Goal: Task Accomplishment & Management: Manage account settings

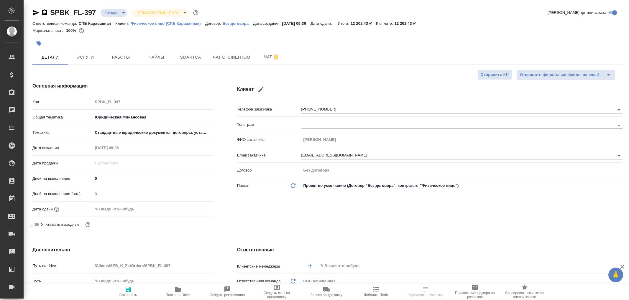
select select "RU"
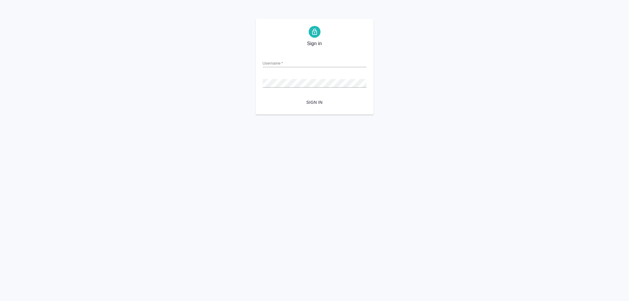
click at [287, 60] on input "Username   *" at bounding box center [315, 63] width 104 height 8
click at [294, 60] on input "Username   *" at bounding box center [315, 63] width 104 height 8
type input "arina.ivanova@awatera.com"
click at [263, 97] on button "Sign in" at bounding box center [315, 102] width 104 height 11
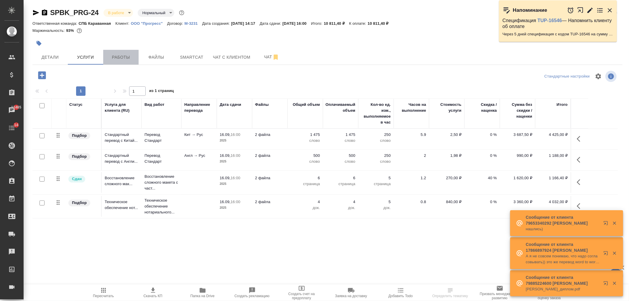
click at [124, 60] on span "Работы" at bounding box center [121, 57] width 28 height 7
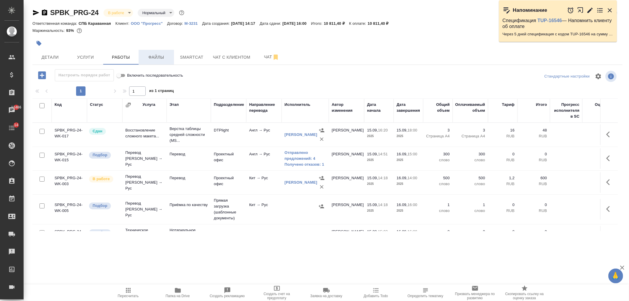
click at [161, 54] on span "Файлы" at bounding box center [156, 57] width 28 height 7
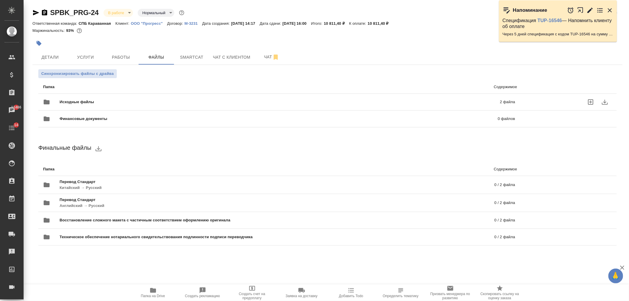
click at [187, 102] on span "Исходные файлы" at bounding box center [178, 102] width 237 height 6
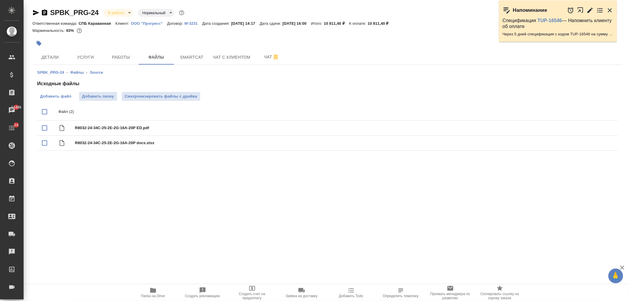
click at [63, 98] on span "Добавить файл" at bounding box center [55, 96] width 31 height 6
click at [0, 0] on input "Добавить файл" at bounding box center [0, 0] width 0 height 0
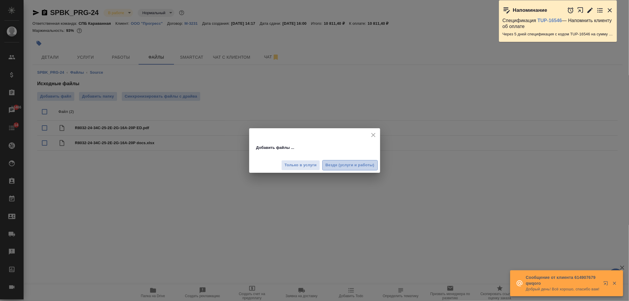
click at [344, 167] on span "Везде (услуги и работы)" at bounding box center [349, 165] width 49 height 7
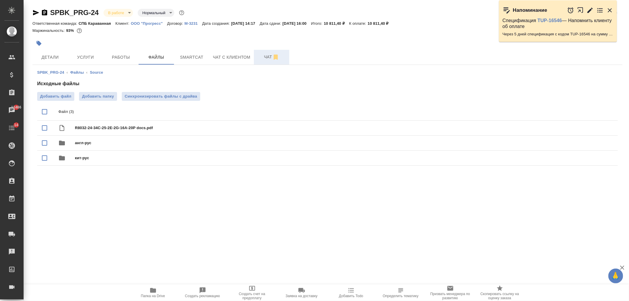
click at [258, 55] on span "Чат" at bounding box center [271, 56] width 28 height 7
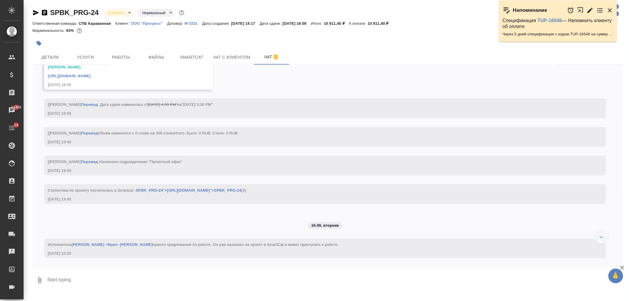
scroll to position [2075, 0]
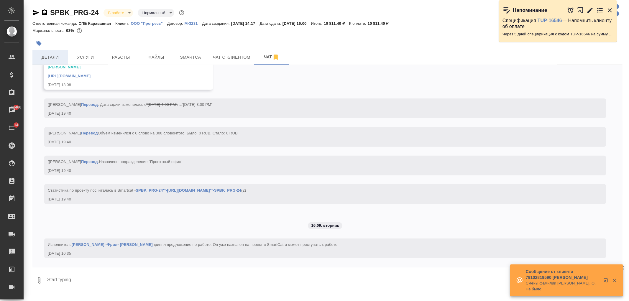
click at [54, 54] on span "Детали" at bounding box center [50, 57] width 28 height 7
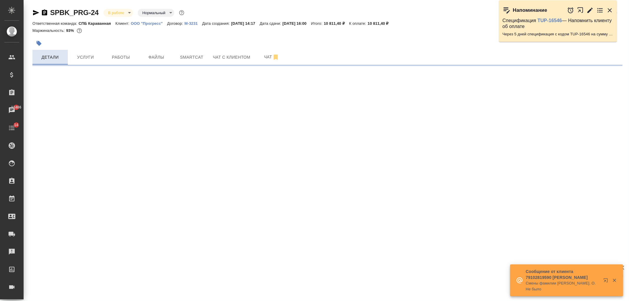
select select "RU"
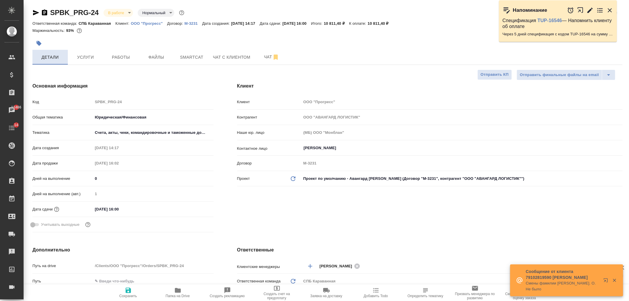
type textarea "x"
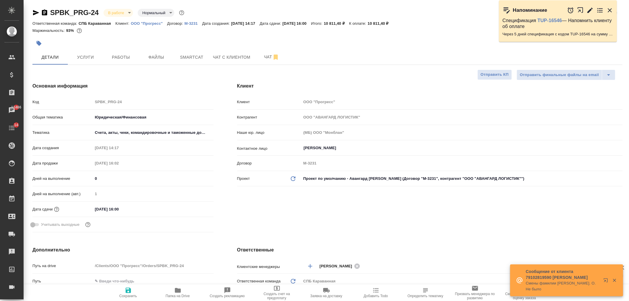
type textarea "x"
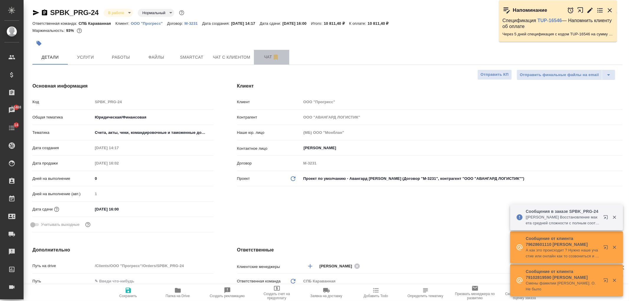
click at [261, 59] on span "Чат" at bounding box center [271, 56] width 28 height 7
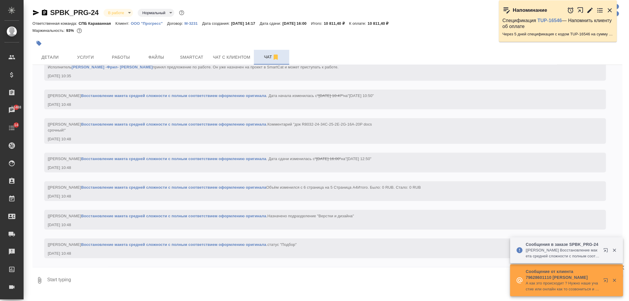
scroll to position [2259, 0]
click at [614, 250] on icon "button" at bounding box center [613, 250] width 3 height 3
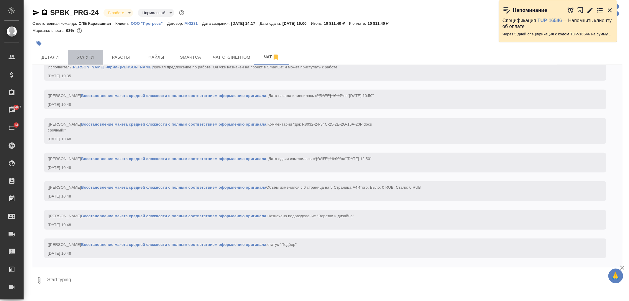
click at [95, 60] on span "Услуги" at bounding box center [85, 57] width 28 height 7
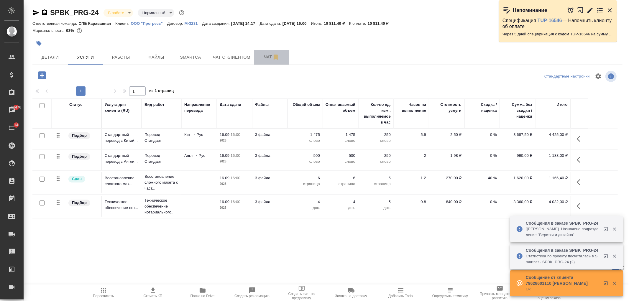
click at [256, 58] on button "Чат" at bounding box center [271, 57] width 35 height 15
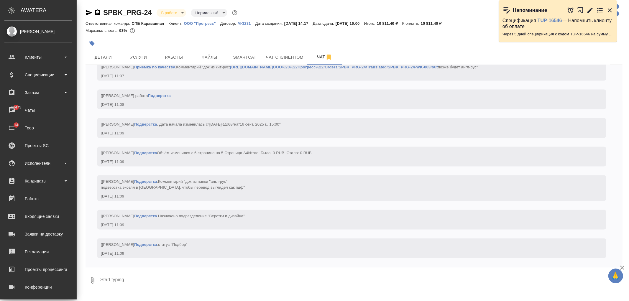
scroll to position [2660, 0]
click at [52, 107] on div "Чаты" at bounding box center [38, 110] width 68 height 9
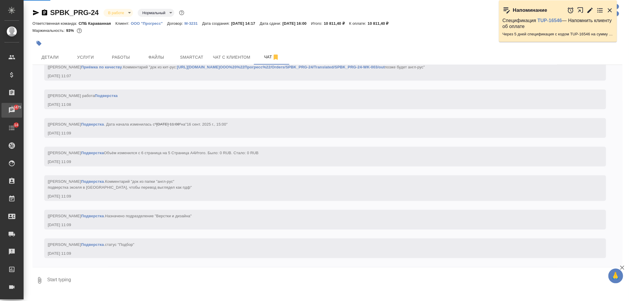
scroll to position [2649, 0]
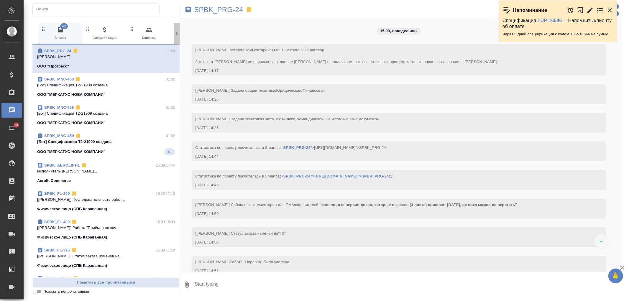
click at [175, 34] on icon at bounding box center [177, 34] width 6 height 6
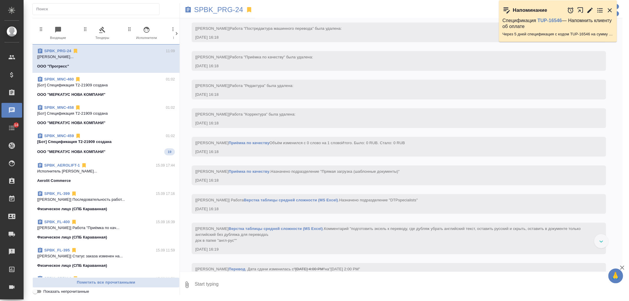
scroll to position [2084, 0]
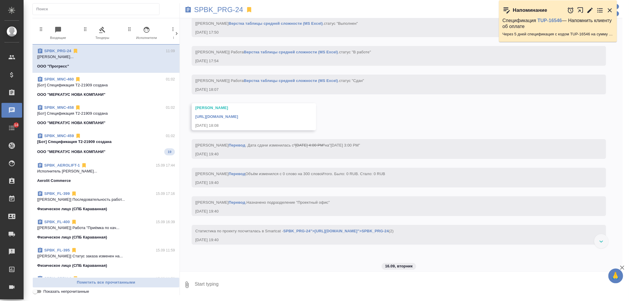
click at [175, 34] on icon at bounding box center [177, 34] width 6 height 6
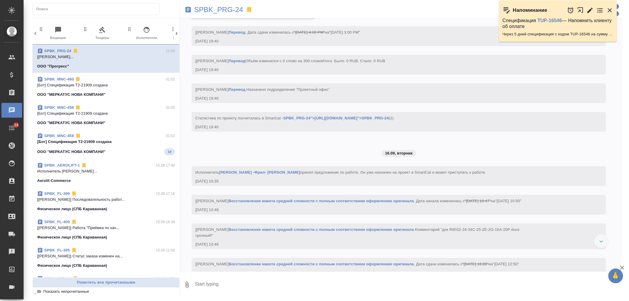
scroll to position [0, 263]
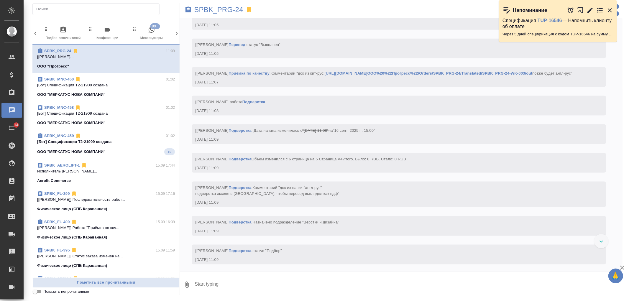
click at [175, 34] on div "42 Заказы 0 Спецификации 0 Клиенты 0 Входящие 0 Тендеры 0 Исполнители 0 Подбор …" at bounding box center [105, 34] width 147 height 22
click at [145, 39] on span "99+ Мессенджеры" at bounding box center [151, 33] width 39 height 14
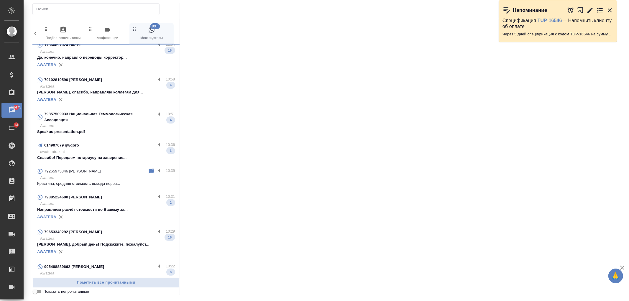
scroll to position [0, 0]
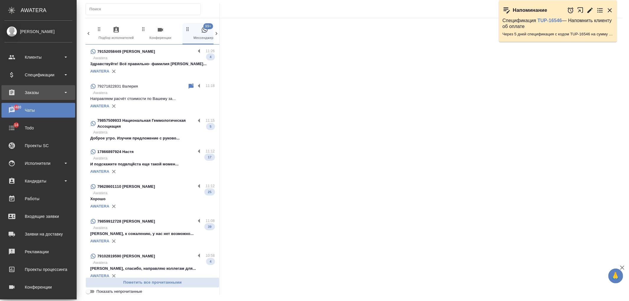
click at [48, 91] on div "Заказы" at bounding box center [38, 92] width 68 height 9
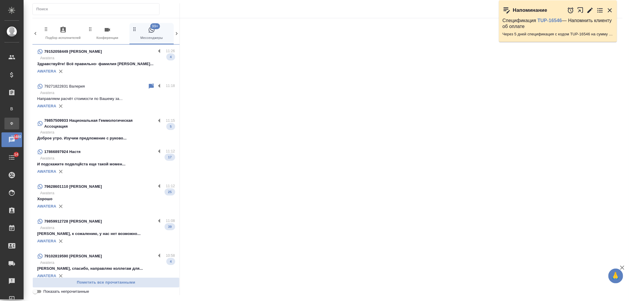
click at [19, 127] on link "Ф Заказы физ. лиц" at bounding box center [11, 124] width 15 height 12
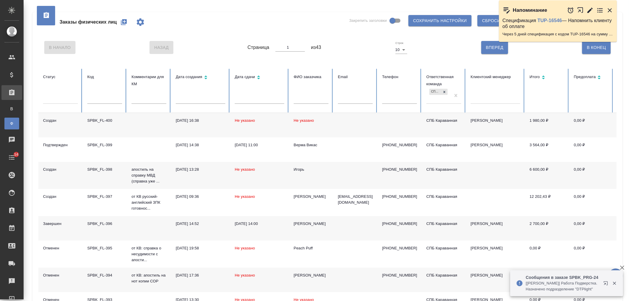
click at [628, 45] on div "Заказы физических лиц Закрепить заголовки Сохранить настройки Сбросить все наст…" at bounding box center [326, 197] width 605 height 394
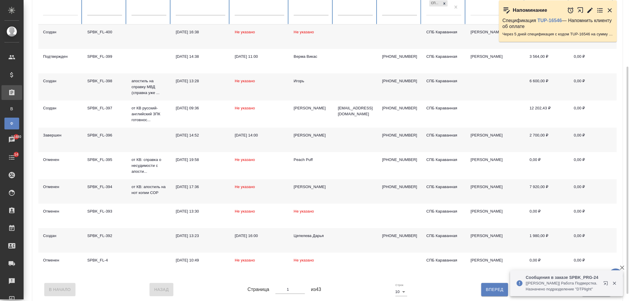
scroll to position [98, 0]
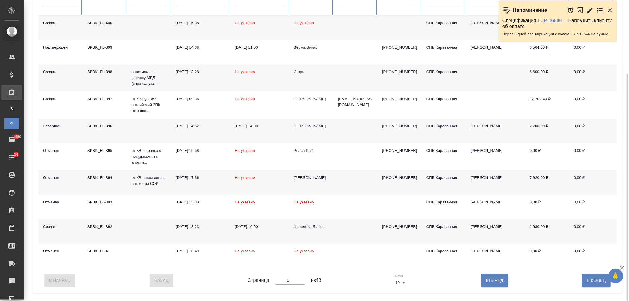
click at [493, 284] on span "Вперед" at bounding box center [494, 280] width 17 height 7
type input "2"
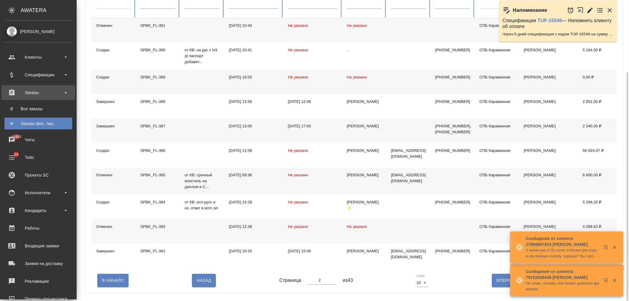
scroll to position [95, 0]
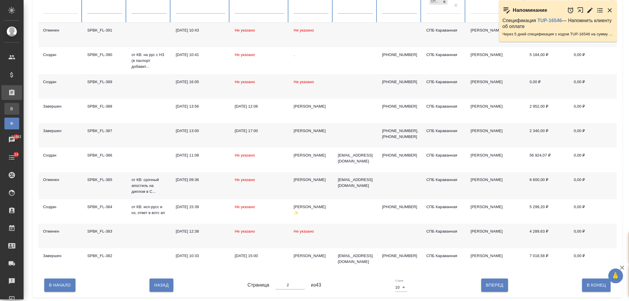
click at [9, 110] on div "Все заказы" at bounding box center [4, 109] width 9 height 6
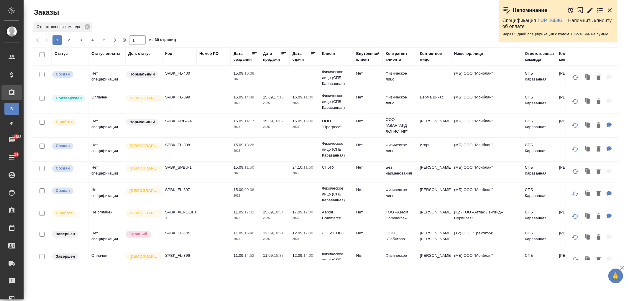
click at [264, 120] on p "15.09," at bounding box center [268, 121] width 11 height 4
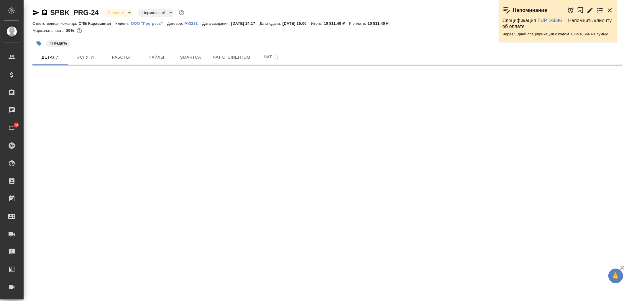
select select "RU"
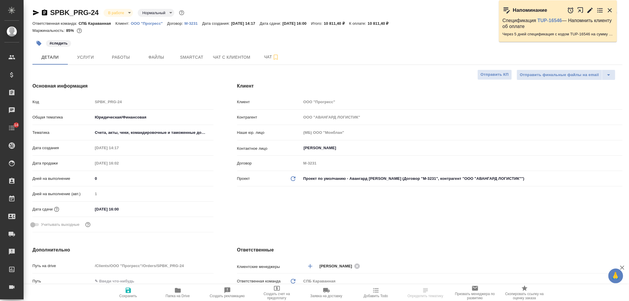
type textarea "x"
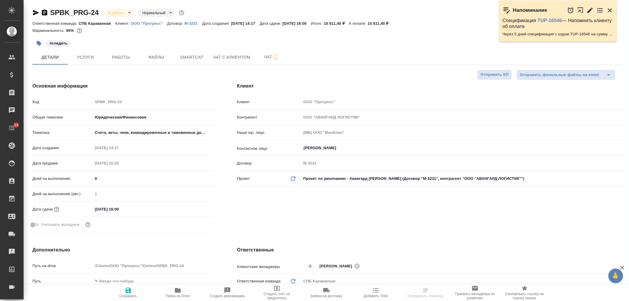
type textarea "x"
click at [239, 51] on button "Чат с клиентом" at bounding box center [231, 57] width 44 height 15
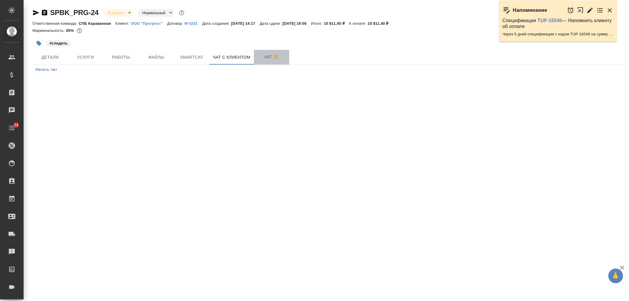
click at [260, 56] on span "Чат" at bounding box center [271, 56] width 28 height 7
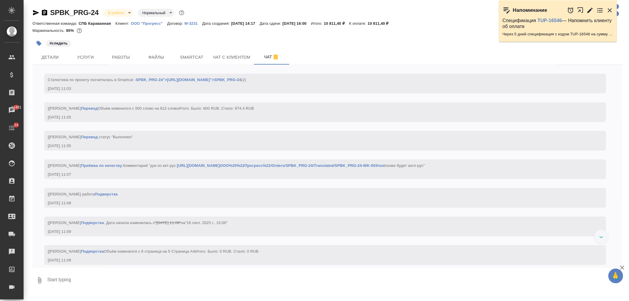
scroll to position [2427, 0]
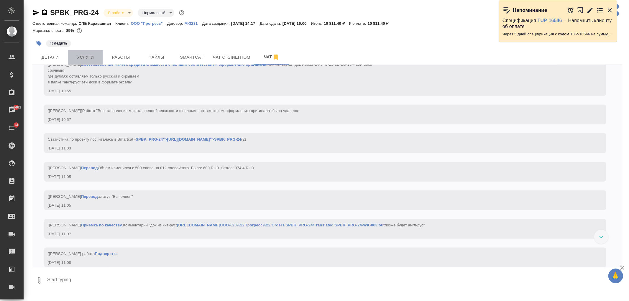
click at [91, 58] on span "Услуги" at bounding box center [85, 57] width 28 height 7
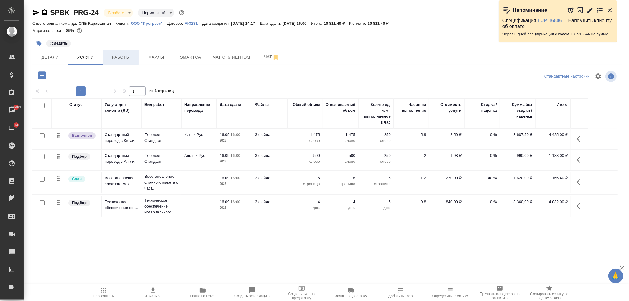
click at [129, 62] on button "Работы" at bounding box center [120, 57] width 35 height 15
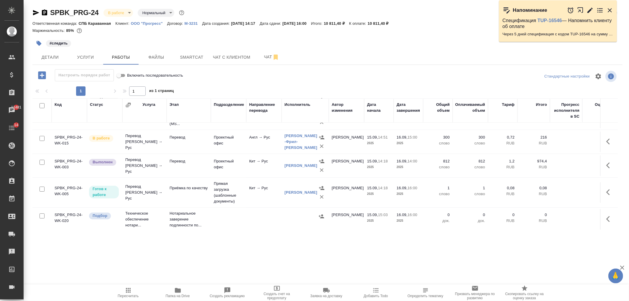
scroll to position [46, 0]
click at [90, 60] on span "Услуги" at bounding box center [85, 57] width 28 height 7
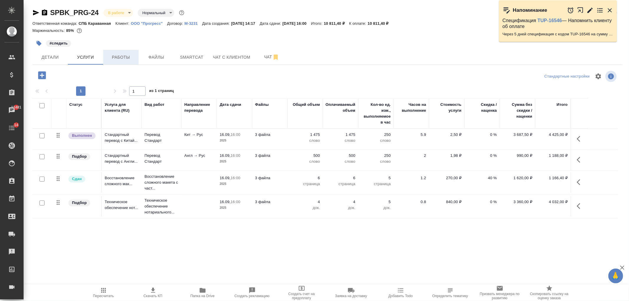
click at [128, 63] on button "Работы" at bounding box center [120, 57] width 35 height 15
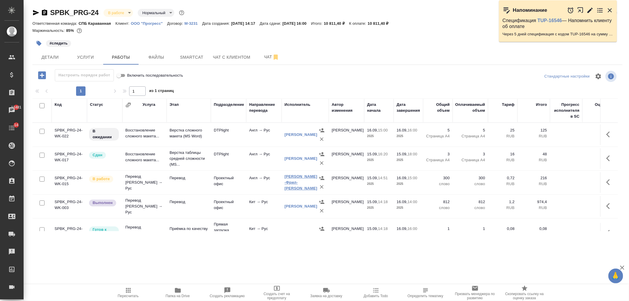
click at [286, 177] on link "[PERSON_NAME] -Фрил- [PERSON_NAME]" at bounding box center [300, 182] width 33 height 16
